Goal: Information Seeking & Learning: Learn about a topic

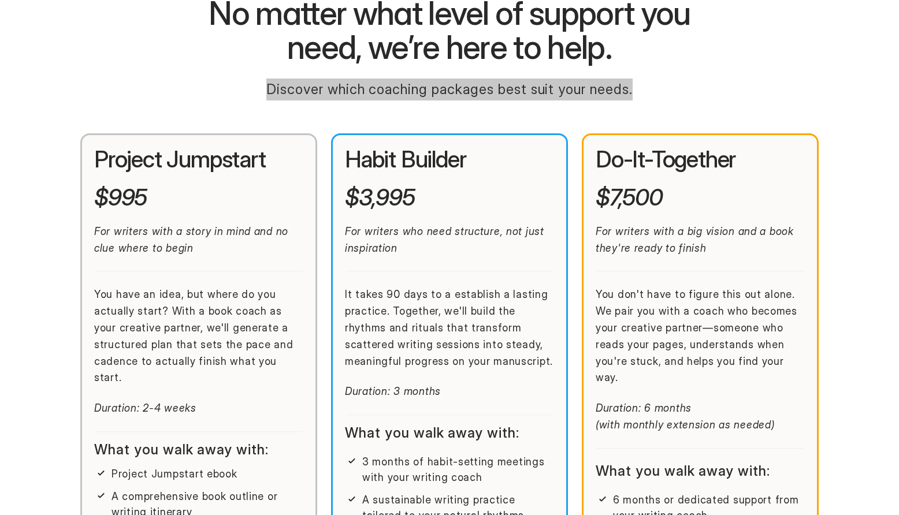
scroll to position [194, 0]
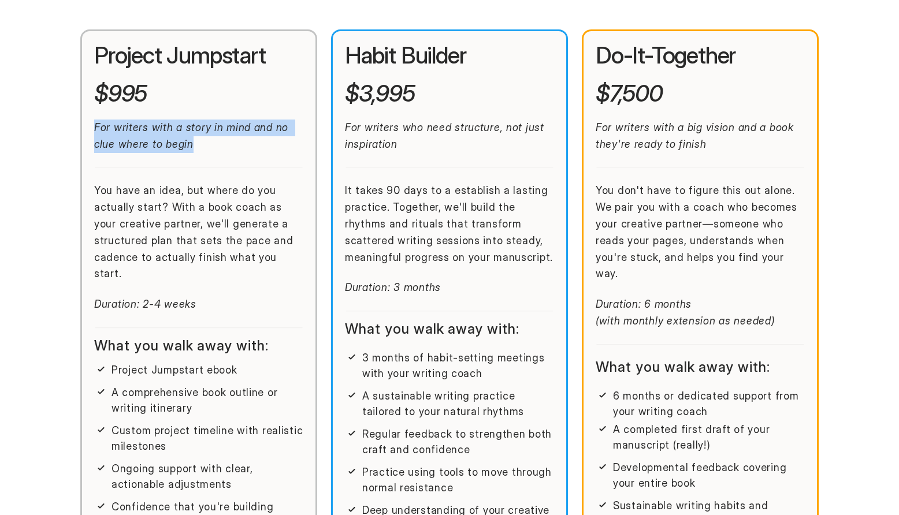
drag, startPoint x: 96, startPoint y: 126, endPoint x: 214, endPoint y: 157, distance: 122.3
click at [214, 157] on div "Project Jumpstart $995 For writers with a story in mind and no clue where to be…" at bounding box center [198, 178] width 209 height 270
copy em "For writers with a story in mind and no clue where to begin"
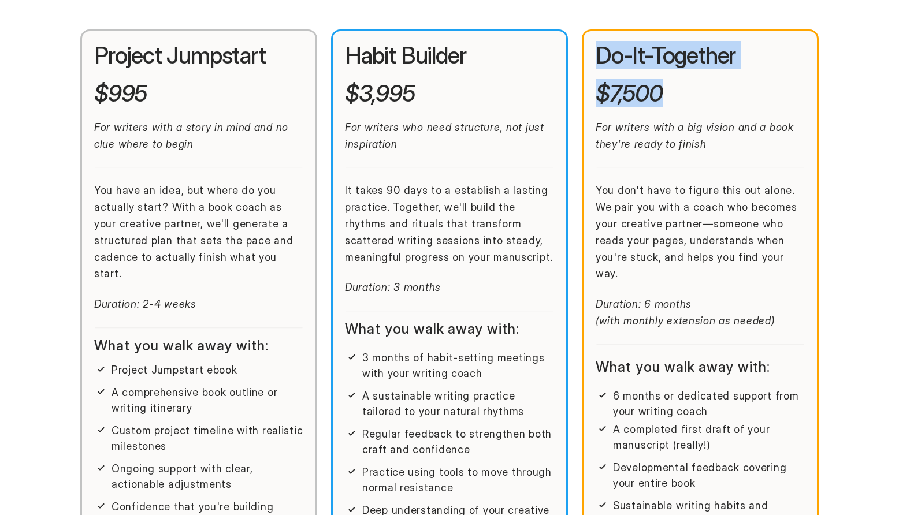
drag, startPoint x: 680, startPoint y: 108, endPoint x: 594, endPoint y: 43, distance: 107.6
click at [594, 42] on div "Do-It-Together $7,500 For writers with a big vision and a book they're ready to…" at bounding box center [700, 364] width 237 height 671
copy div "Do-It-Together $7,500"
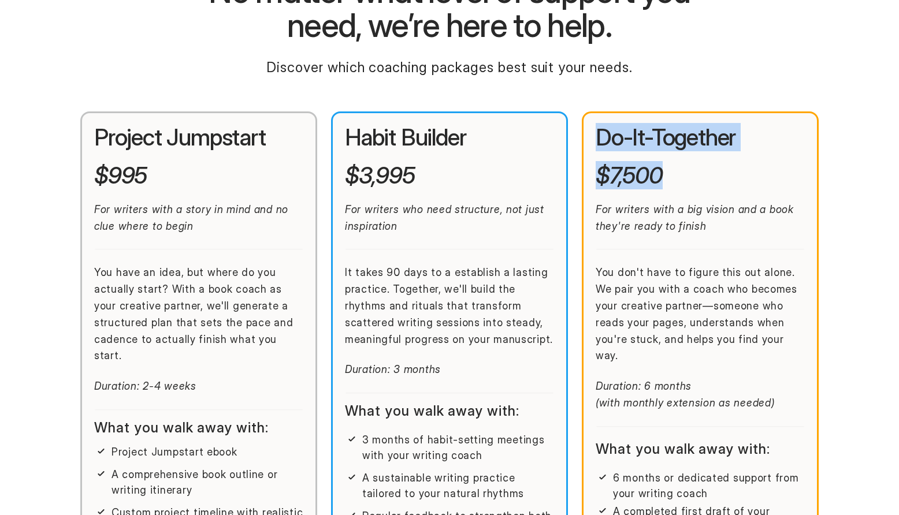
scroll to position [0, 0]
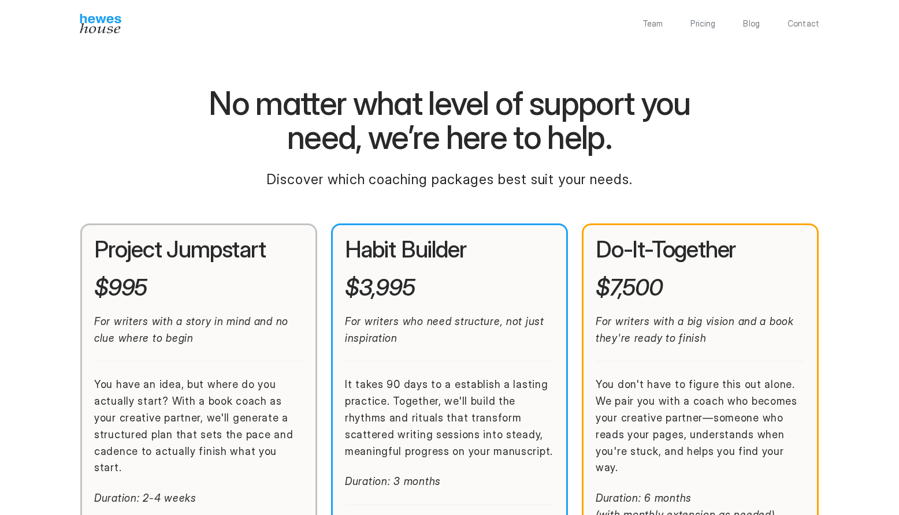
click at [665, 22] on div "Team Pricing Blog Contact" at bounding box center [730, 24] width 177 height 8
click at [661, 24] on p "Team" at bounding box center [652, 24] width 21 height 8
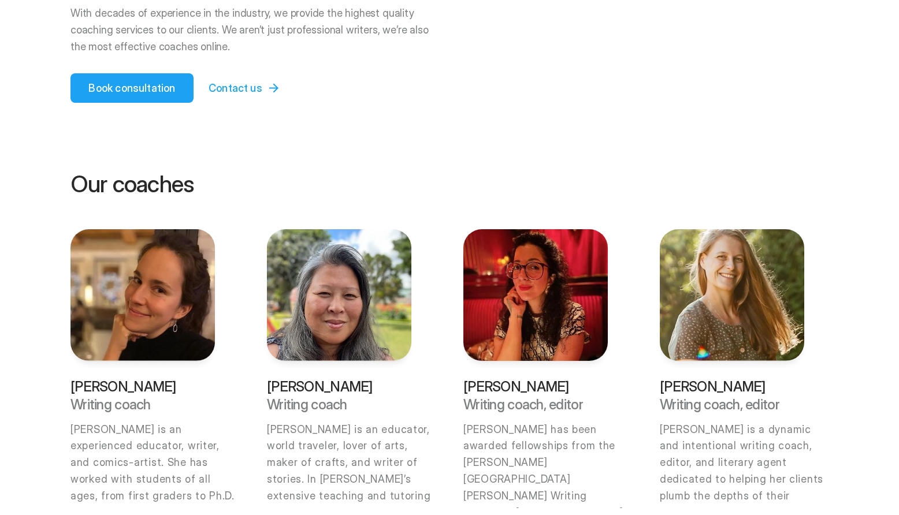
scroll to position [379, 0]
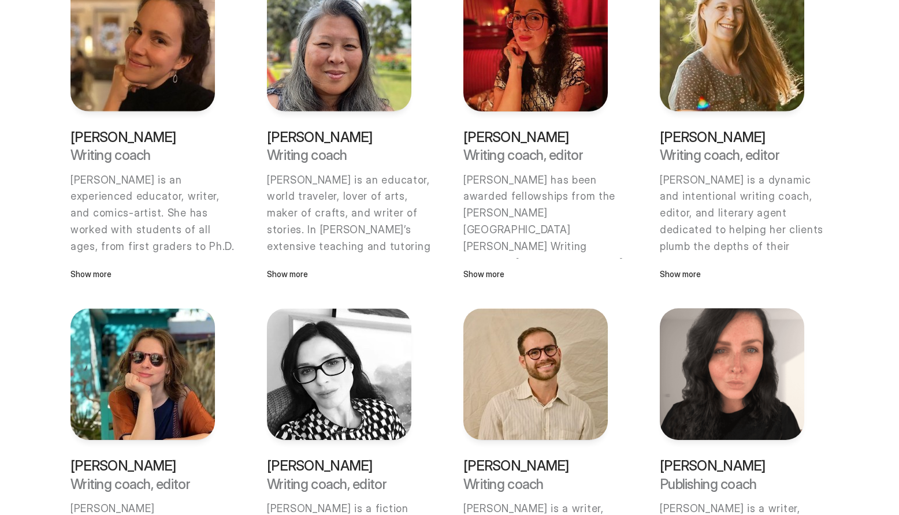
drag, startPoint x: 183, startPoint y: 139, endPoint x: 72, endPoint y: 135, distance: 111.5
click at [72, 135] on p "[PERSON_NAME]" at bounding box center [142, 137] width 144 height 14
copy p "[PERSON_NAME]"
